Goal: Obtain resource: Download file/media

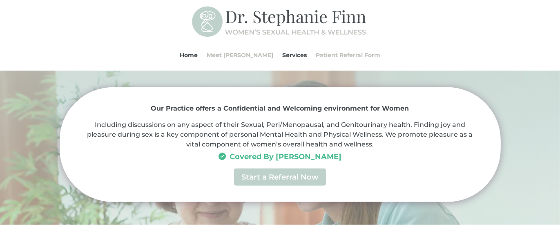
scroll to position [207, 0]
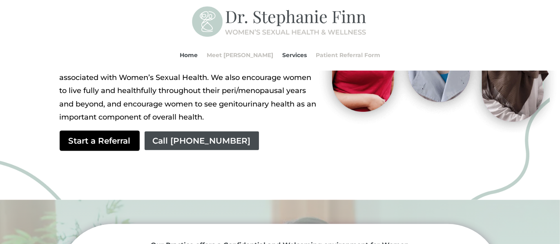
click at [100, 143] on link "Start a Referral" at bounding box center [100, 141] width 80 height 20
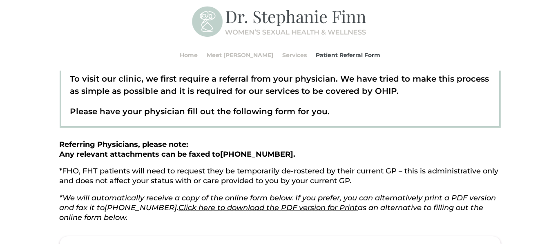
scroll to position [87, 0]
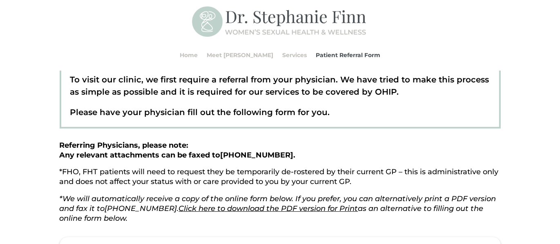
click at [253, 209] on link "Click here to download the PDF version for Print" at bounding box center [268, 208] width 179 height 9
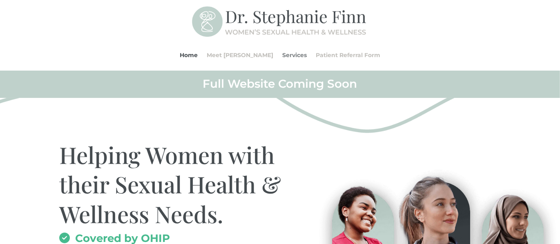
click at [285, 55] on link "Services" at bounding box center [294, 55] width 25 height 31
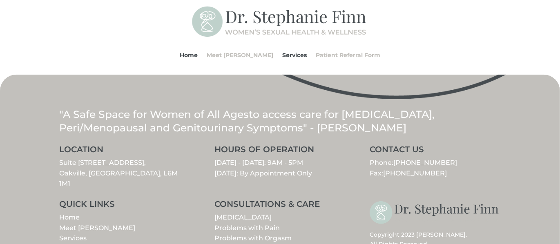
scroll to position [967, 0]
